Goal: Communication & Community: Answer question/provide support

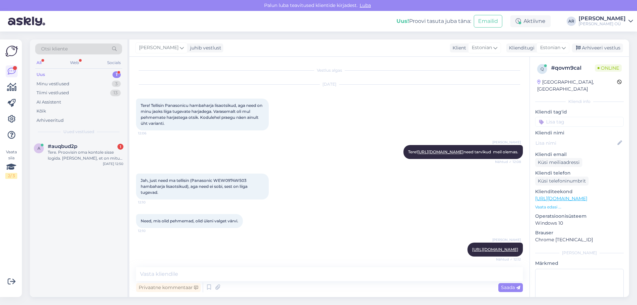
scroll to position [153, 0]
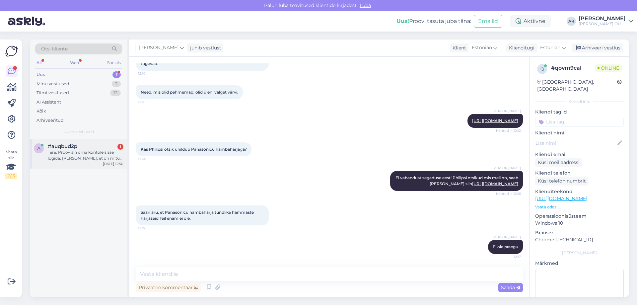
click at [73, 154] on div "Tere. Proovisin oma kontole sisse logida. [PERSON_NAME], et on mitu kontot ja e…" at bounding box center [86, 155] width 76 height 12
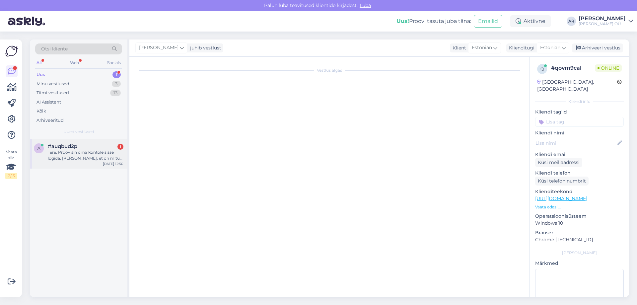
scroll to position [0, 0]
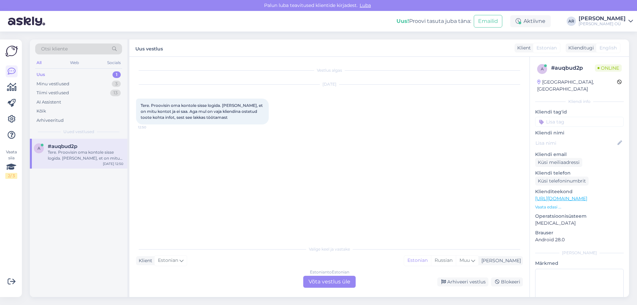
click at [323, 278] on div "Estonian to Estonian Võta vestlus üle" at bounding box center [329, 282] width 52 height 12
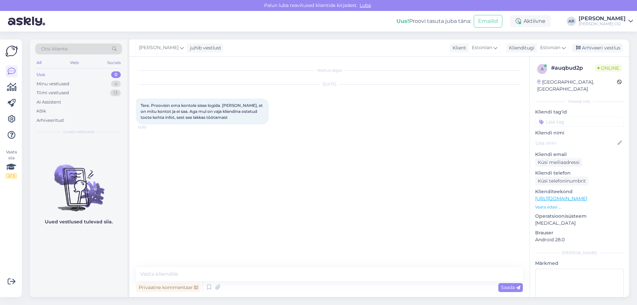
click at [279, 266] on div "Vestlus algas [DATE] Tere. Proovisin oma kontole sisse logida. [PERSON_NAME], e…" at bounding box center [329, 177] width 400 height 240
click at [269, 268] on textarea at bounding box center [329, 274] width 387 height 14
type textarea "Tere! Mis Teie Ees-ja Perekonnanimi, kontrollin"
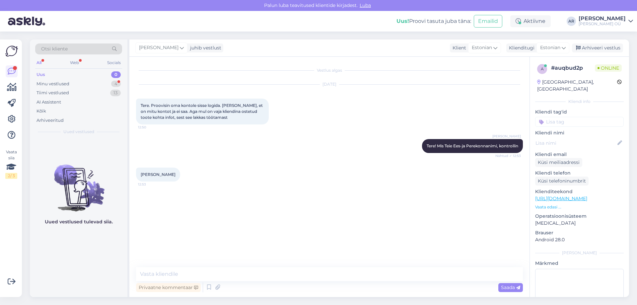
drag, startPoint x: 193, startPoint y: 173, endPoint x: 141, endPoint y: 174, distance: 52.8
click at [141, 174] on div "[PERSON_NAME]-Kožakina 12:53" at bounding box center [158, 175] width 44 height 14
copy span "[PERSON_NAME]"
drag, startPoint x: 220, startPoint y: 202, endPoint x: 194, endPoint y: 202, distance: 25.2
click at [194, 202] on div "Võib olla on vana nimega. [PERSON_NAME] 12:54" at bounding box center [184, 203] width 96 height 14
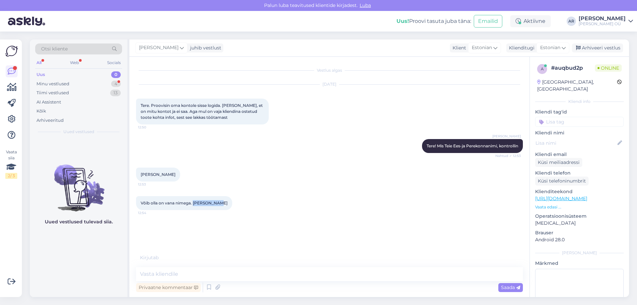
copy span "[PERSON_NAME]"
click at [191, 279] on textarea at bounding box center [329, 274] width 387 height 14
click at [190, 275] on textarea at bounding box center [329, 274] width 387 height 14
type textarea "Ei ole, äkki meiliaadressiga proovime"
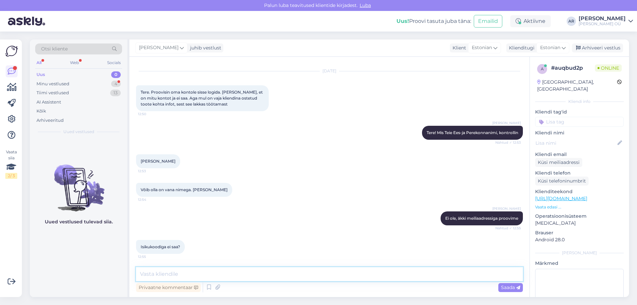
scroll to position [20, 0]
click at [158, 271] on textarea at bounding box center [329, 274] width 387 height 14
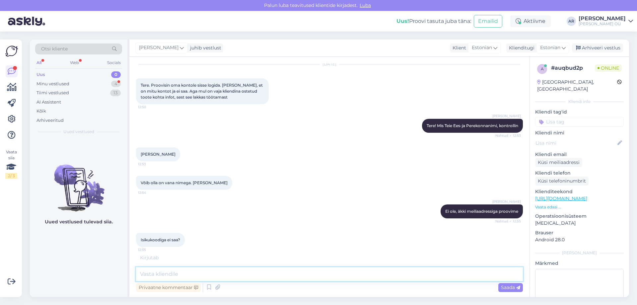
click at [158, 271] on textarea at bounding box center [329, 274] width 387 height 14
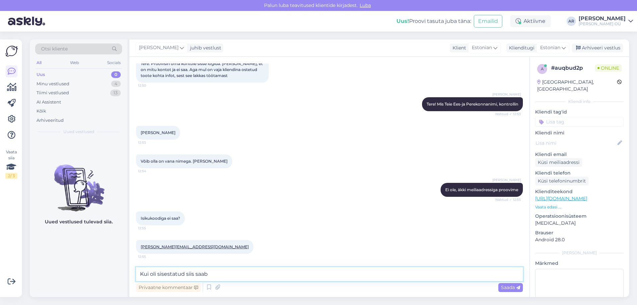
click at [185, 272] on textarea "Kui oli sisestatud siis saab" at bounding box center [329, 274] width 387 height 14
type textarea "Kui oli sisestatud kontole siis saab"
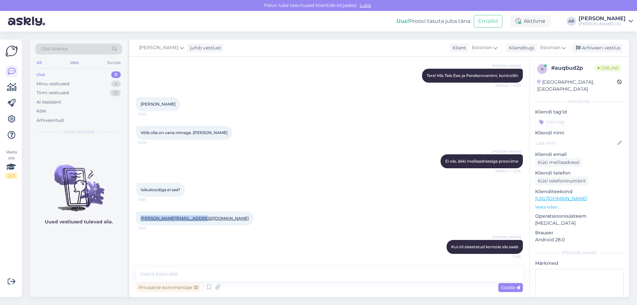
drag, startPoint x: 139, startPoint y: 217, endPoint x: 201, endPoint y: 218, distance: 62.1
click at [201, 218] on div "[PERSON_NAME][EMAIL_ADDRESS][DOMAIN_NAME] 12:55" at bounding box center [194, 218] width 117 height 14
copy link "[PERSON_NAME][EMAIL_ADDRESS][DOMAIN_NAME]"
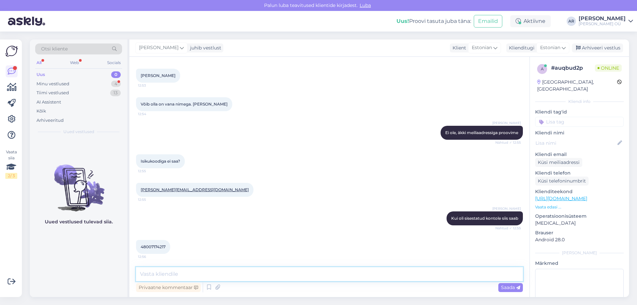
click at [221, 273] on textarea at bounding box center [329, 274] width 387 height 14
type textarea "Konto leitud"
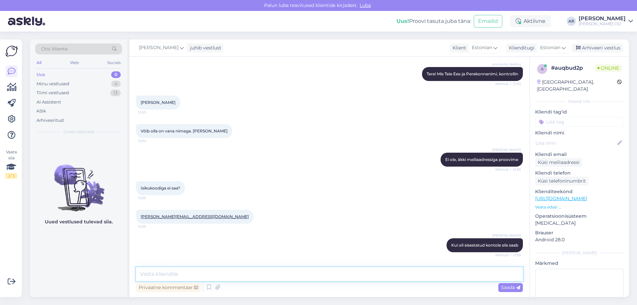
scroll to position [61, 0]
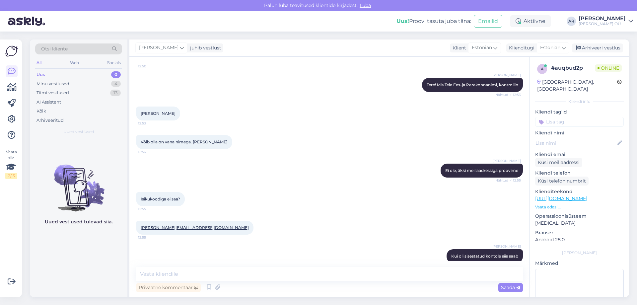
click at [176, 111] on span "[PERSON_NAME]" at bounding box center [158, 113] width 35 height 5
copy div "[PERSON_NAME]-Kožakina 12:53"
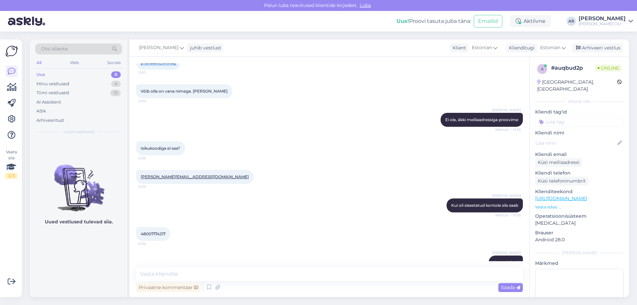
scroll to position [127, 0]
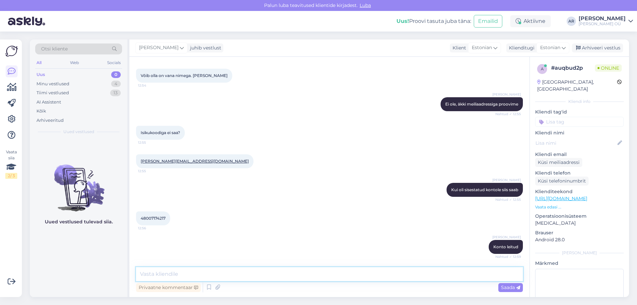
click at [265, 268] on textarea at bounding box center [329, 274] width 387 height 14
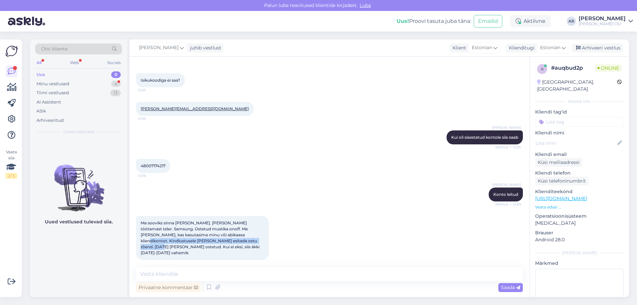
drag, startPoint x: 231, startPoint y: 238, endPoint x: 230, endPoint y: 235, distance: 3.4
click at [230, 235] on div "Ma sooviks sinna [PERSON_NAME]. [PERSON_NAME] töötamast teler. Samsung. Ostetud…" at bounding box center [202, 238] width 133 height 44
click at [237, 240] on span "Ma sooviks sinna [PERSON_NAME]. [PERSON_NAME] töötamast teler. Samsung. Ostetud…" at bounding box center [201, 237] width 120 height 35
drag, startPoint x: 238, startPoint y: 246, endPoint x: 231, endPoint y: 234, distance: 14.2
click at [231, 234] on div "Ma sooviks sinna [PERSON_NAME]. [PERSON_NAME] töötamast teler. Samsung. Ostetud…" at bounding box center [202, 238] width 133 height 44
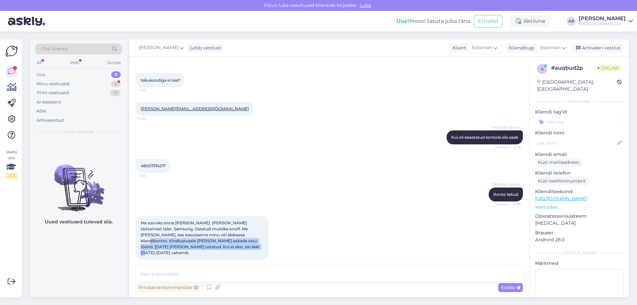
click at [233, 238] on div "Ma sooviks sinna [PERSON_NAME]. [PERSON_NAME] töötamast teler. Samsung. Ostetud…" at bounding box center [202, 238] width 133 height 44
drag, startPoint x: 242, startPoint y: 245, endPoint x: 228, endPoint y: 236, distance: 16.2
click at [228, 236] on div "Ma sooviks sinna [PERSON_NAME]. [PERSON_NAME] töötamast teler. Samsung. Ostetud…" at bounding box center [202, 238] width 133 height 44
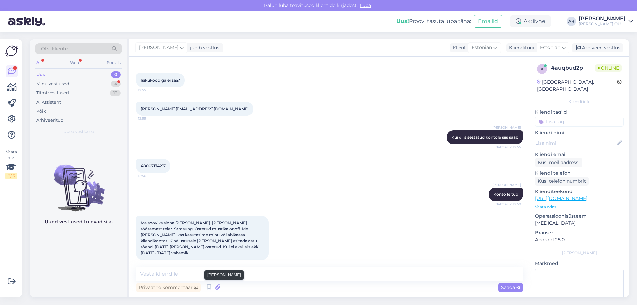
click at [218, 286] on icon at bounding box center [217, 287] width 9 height 10
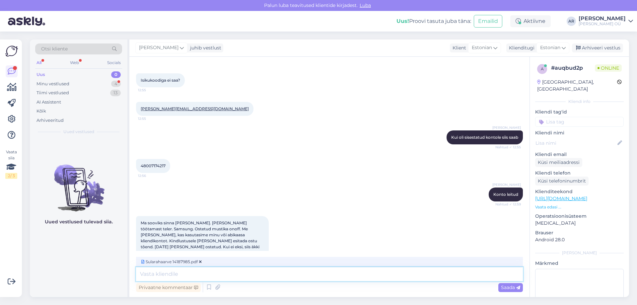
click at [186, 274] on textarea at bounding box center [329, 274] width 387 height 14
click at [501, 286] on span "Saada" at bounding box center [510, 287] width 19 height 6
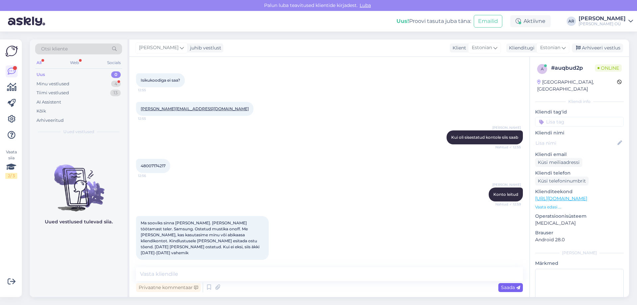
scroll to position [209, 0]
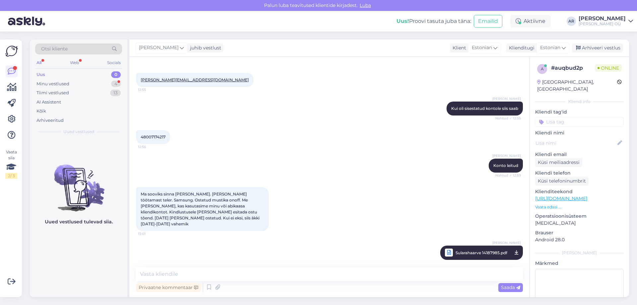
click at [483, 249] on span "Sularahaarve 14187985.pdf" at bounding box center [482, 253] width 52 height 8
click at [295, 275] on textarea at bounding box center [329, 274] width 387 height 14
type textarea "З"
type textarea "Palun vaadake, kas see arve?"
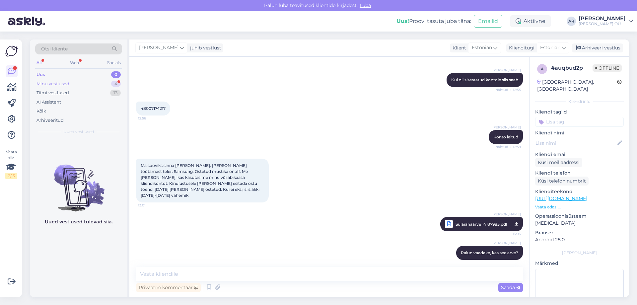
click at [62, 85] on div "Minu vestlused" at bounding box center [52, 84] width 33 height 7
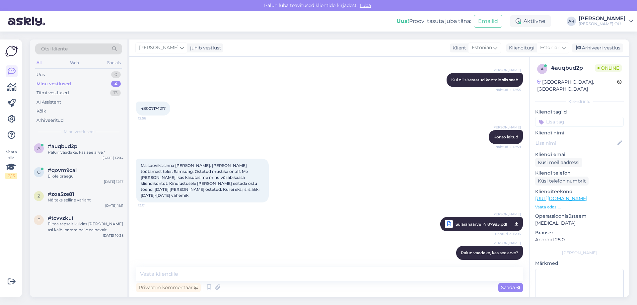
scroll to position [266, 0]
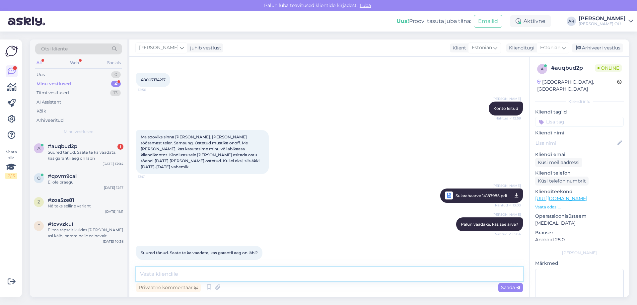
click at [204, 271] on textarea at bounding box center [329, 274] width 387 height 14
click at [214, 271] on textarea "Kahjuks jah on läbi, meil kentib 2 aastane garantii" at bounding box center [329, 274] width 387 height 14
click at [300, 271] on textarea "Kahjuks jah on läbi, meil kehtib 2 aastane garantii" at bounding box center [329, 274] width 387 height 14
type textarea "Kahjuks jah on läbi, meil kehtib 2 aastane garantii. Ost oli tehtud [DATE]"
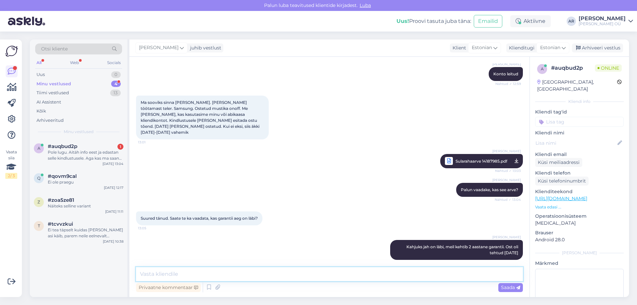
scroll to position [335, 0]
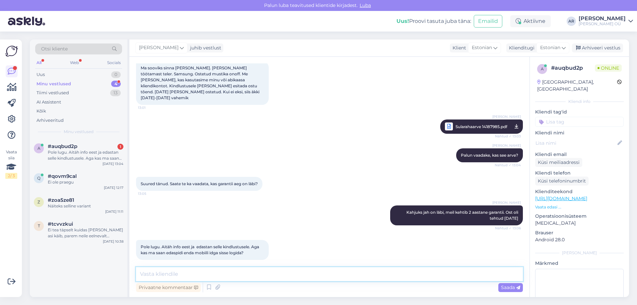
click at [187, 277] on textarea at bounding box center [329, 274] width 387 height 14
click at [204, 274] on textarea at bounding box center [329, 274] width 387 height 14
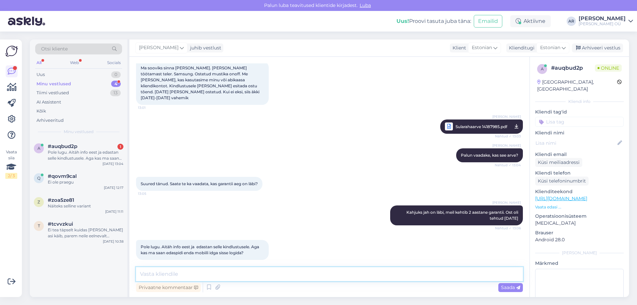
click at [204, 276] on textarea at bounding box center [329, 274] width 387 height 14
click at [239, 276] on textarea at bounding box center [329, 274] width 387 height 14
click at [208, 268] on textarea "Ma kontrollisin" at bounding box center [329, 274] width 387 height 14
drag, startPoint x: 244, startPoint y: 275, endPoint x: 231, endPoint y: 275, distance: 13.6
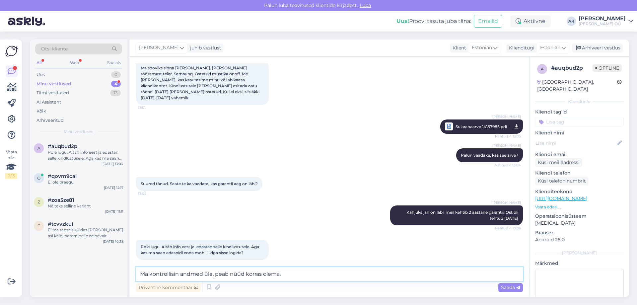
click at [231, 275] on textarea "Ma kontrollisin andmed üle, peab nüüd korras olema." at bounding box center [329, 274] width 387 height 14
type textarea "Ma kontrollisin andmed üle, peab korras olema."
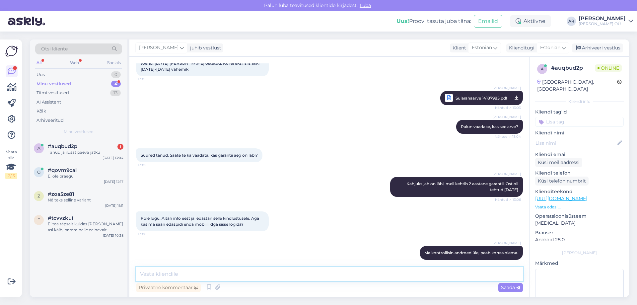
scroll to position [392, 0]
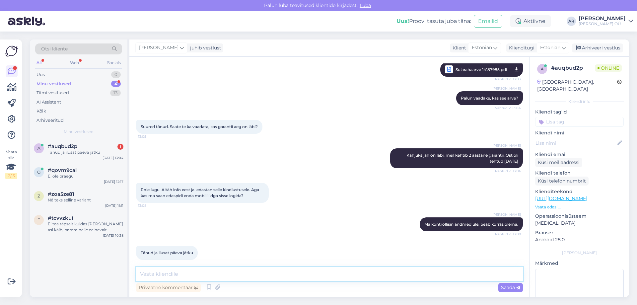
click at [170, 270] on textarea at bounding box center [329, 274] width 387 height 14
type textarea "Teilegi!"
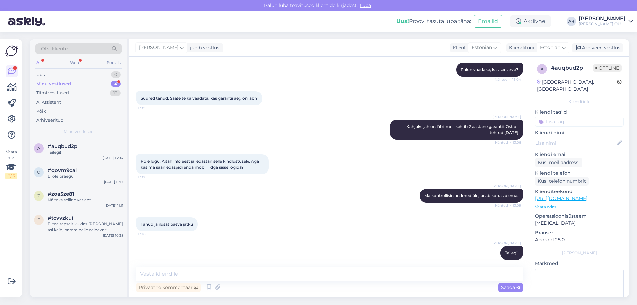
click at [74, 83] on div "Minu vestlused 4" at bounding box center [78, 83] width 87 height 9
